Goal: Information Seeking & Learning: Learn about a topic

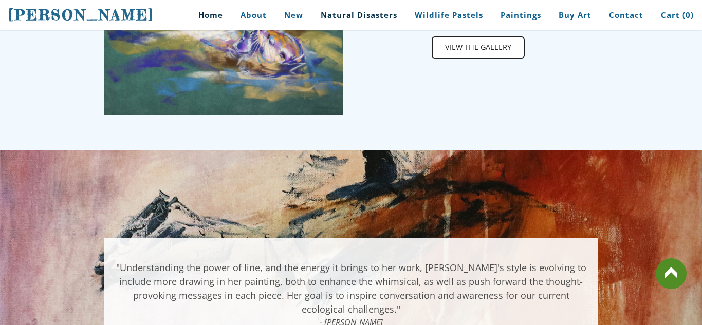
scroll to position [658, 0]
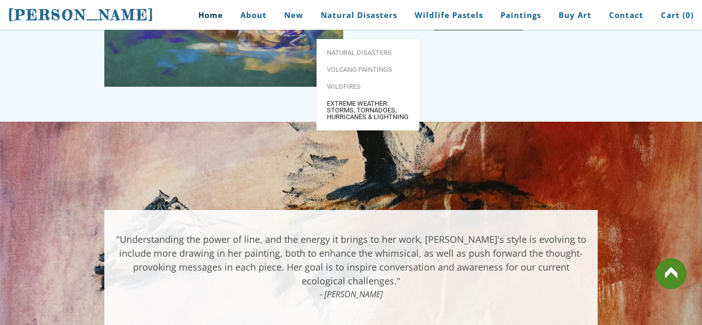
click at [371, 100] on span "Extreme Weather: Storms, Tornadoes, Hurricanes & Lightning" at bounding box center [368, 110] width 82 height 20
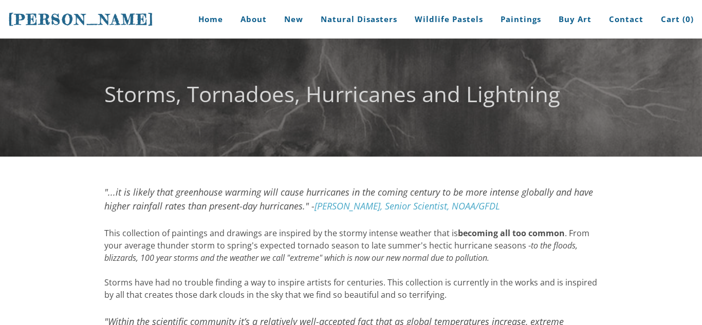
click at [217, 247] on div "This collection of paintings and drawings are inspired by the stormy intense we…" at bounding box center [350, 264] width 493 height 74
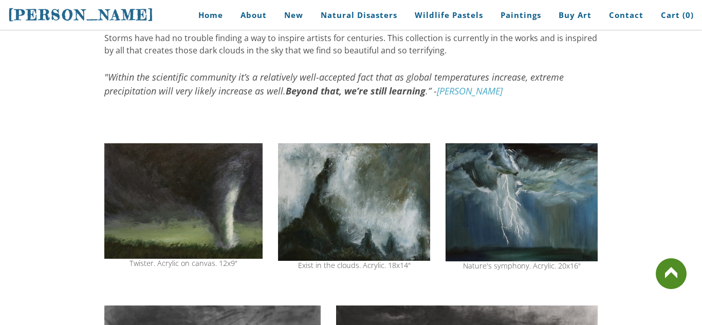
scroll to position [247, 0]
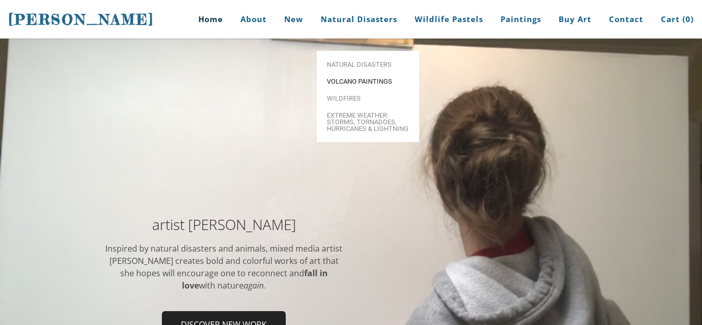
click at [359, 73] on link "Volcano paintings" at bounding box center [368, 81] width 103 height 17
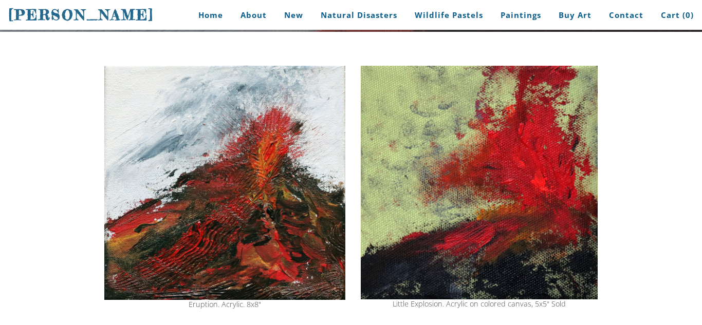
scroll to position [125, 0]
